Goal: Navigation & Orientation: Understand site structure

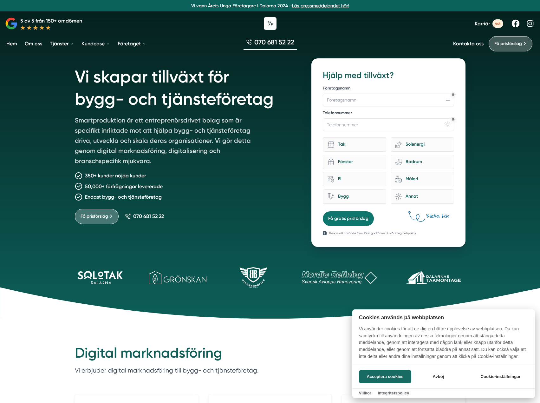
click at [310, 6] on div at bounding box center [270, 201] width 540 height 403
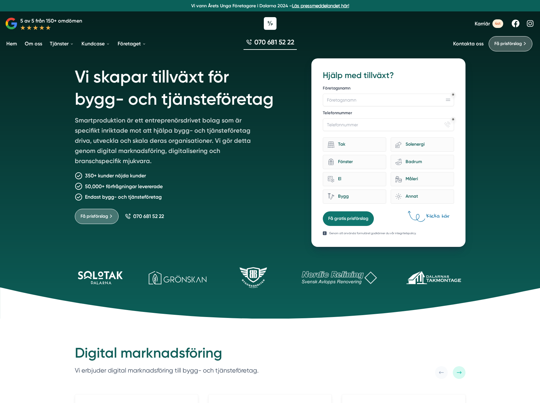
click at [310, 5] on link "Läs pressmeddelandet här!" at bounding box center [320, 5] width 57 height 5
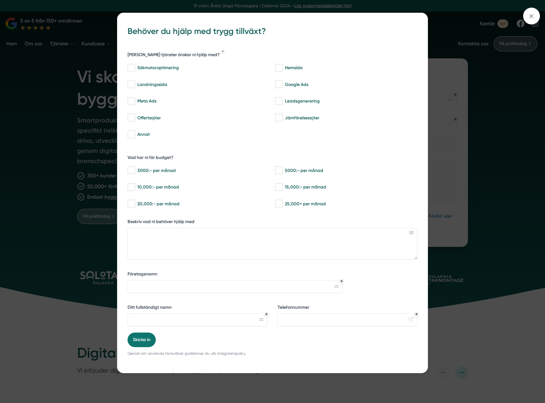
click at [56, 116] on div "bbc9b822-b2c6-488a-ab3e-9a2d59e49c7c Behöver du hjälp med trygg tillväxt? Vilka…" at bounding box center [272, 201] width 545 height 403
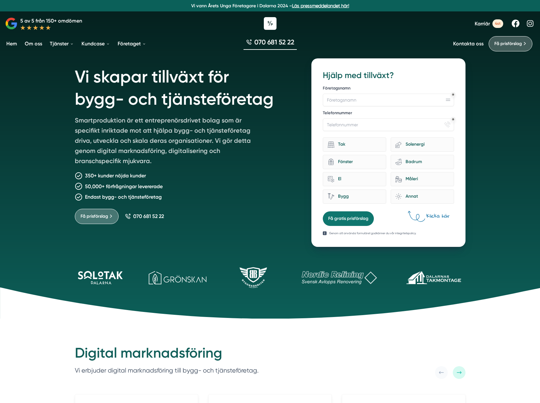
click at [39, 42] on link "Om oss" at bounding box center [33, 44] width 20 height 16
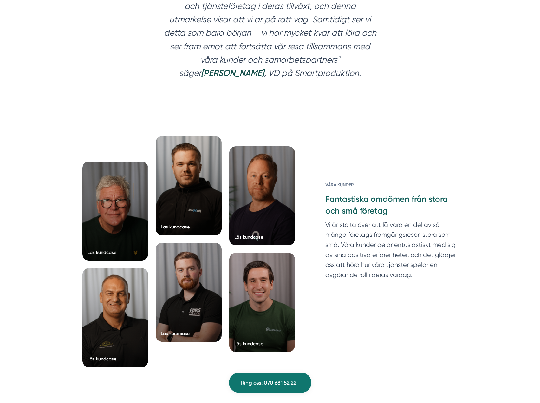
scroll to position [1015, 0]
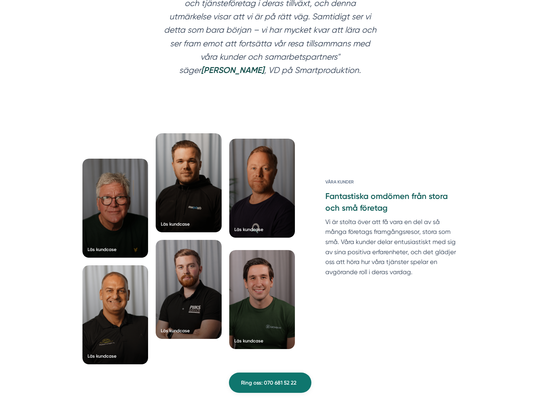
click at [265, 185] on div at bounding box center [262, 188] width 66 height 99
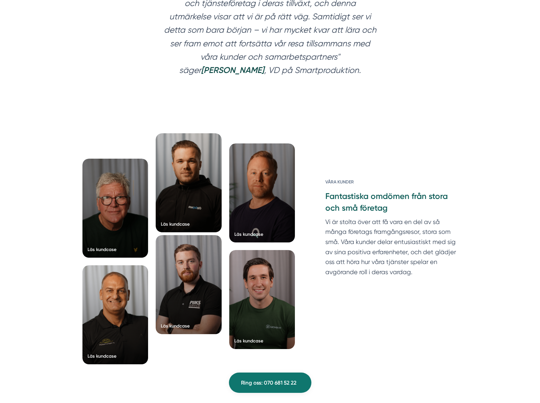
click at [205, 253] on div at bounding box center [189, 284] width 66 height 99
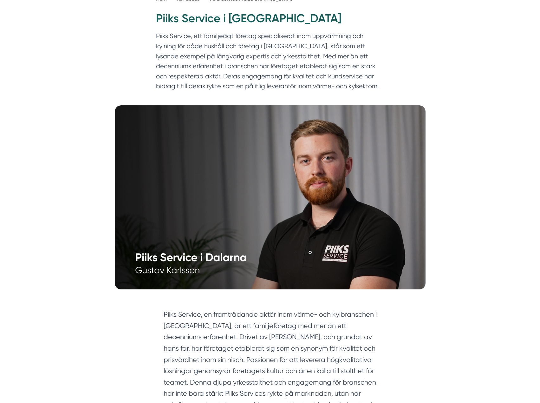
scroll to position [95, 0]
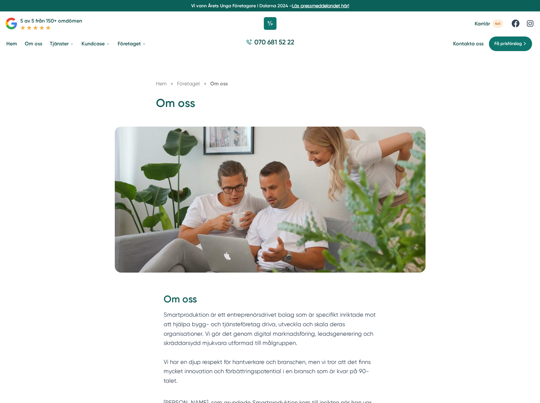
click at [156, 83] on span "Hem" at bounding box center [161, 84] width 11 height 6
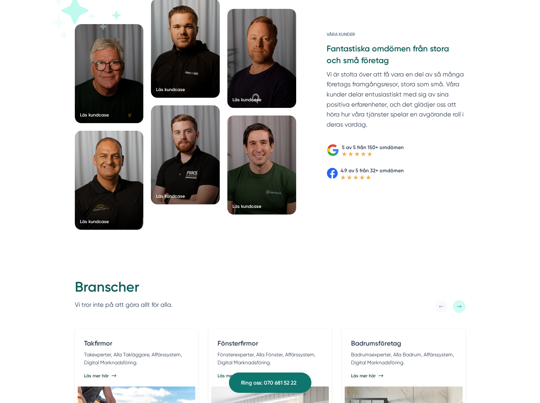
scroll to position [587, 0]
